Goal: Information Seeking & Learning: Learn about a topic

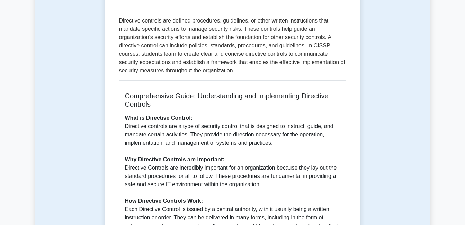
scroll to position [104, 0]
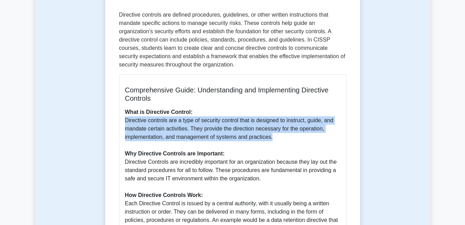
drag, startPoint x: 125, startPoint y: 120, endPoint x: 271, endPoint y: 139, distance: 147.7
click at [271, 139] on p "What is Directive Control: Directive controls are a type of security control th…" at bounding box center [232, 220] width 215 height 224
copy p "Directive controls are a type of security control that is designed to instruct,…"
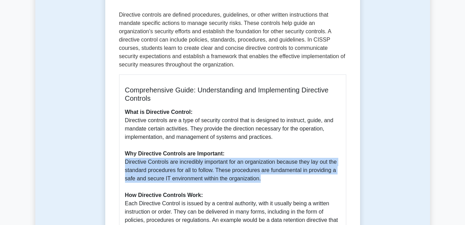
drag, startPoint x: 125, startPoint y: 163, endPoint x: 266, endPoint y: 179, distance: 142.4
click at [266, 179] on p "What is Directive Control: Directive controls are a type of security control th…" at bounding box center [232, 220] width 215 height 224
copy p "Directive Controls are incredibly important for an organization because they la…"
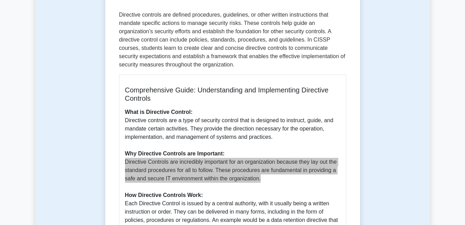
scroll to position [208, 0]
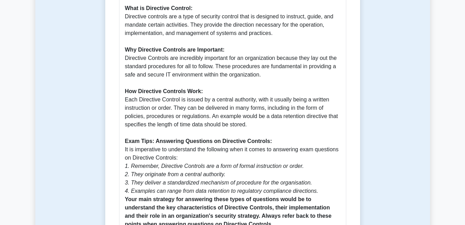
click at [143, 112] on p "What is Directive Control: Directive controls are a type of security control th…" at bounding box center [232, 116] width 215 height 224
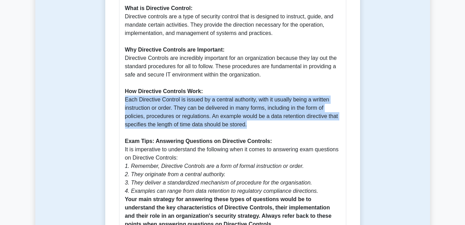
drag, startPoint x: 125, startPoint y: 101, endPoint x: 247, endPoint y: 124, distance: 124.7
click at [247, 124] on p "What is Directive Control: Directive controls are a type of security control th…" at bounding box center [232, 116] width 215 height 224
copy p "Each Directive Control is issued by a central authority, with it usually being …"
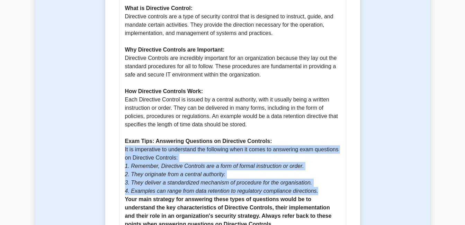
drag, startPoint x: 125, startPoint y: 149, endPoint x: 318, endPoint y: 189, distance: 197.1
click at [318, 189] on p "What is Directive Control: Directive controls are a type of security control th…" at bounding box center [232, 116] width 215 height 224
copy p "It is imperative to understand the following when it comes to answering exam qu…"
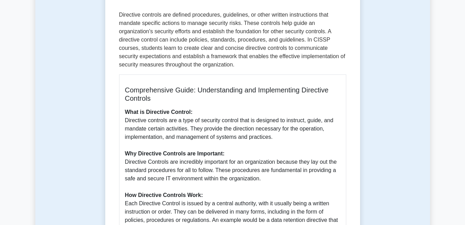
scroll to position [0, 0]
